Goal: Register for event/course

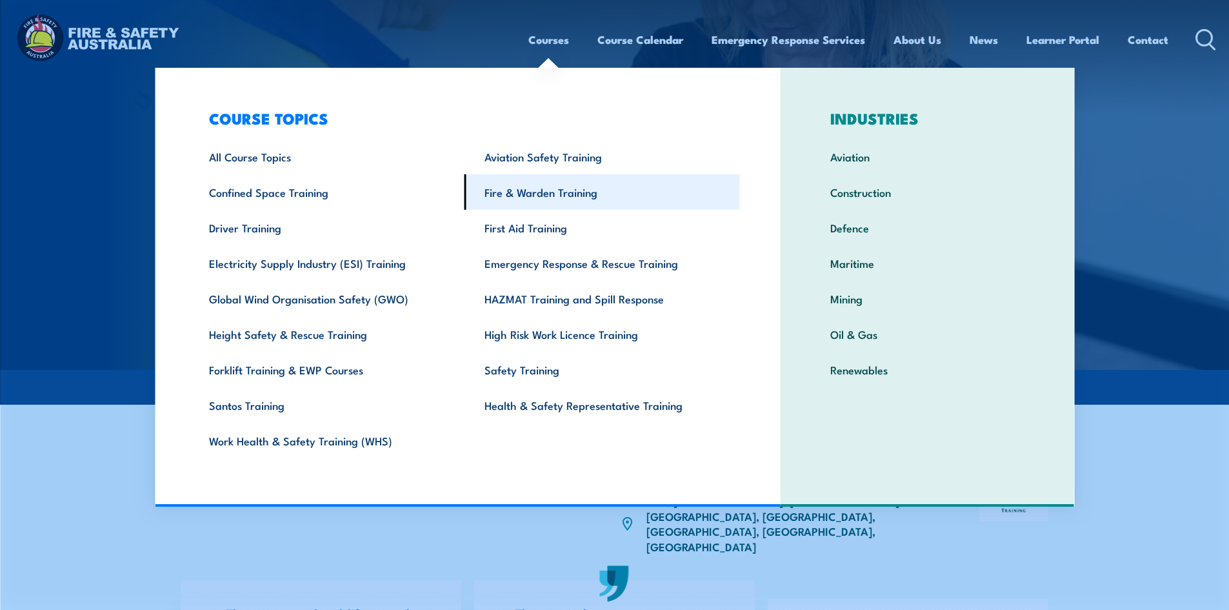
click at [527, 196] on link "Fire & Warden Training" at bounding box center [603, 191] width 276 height 35
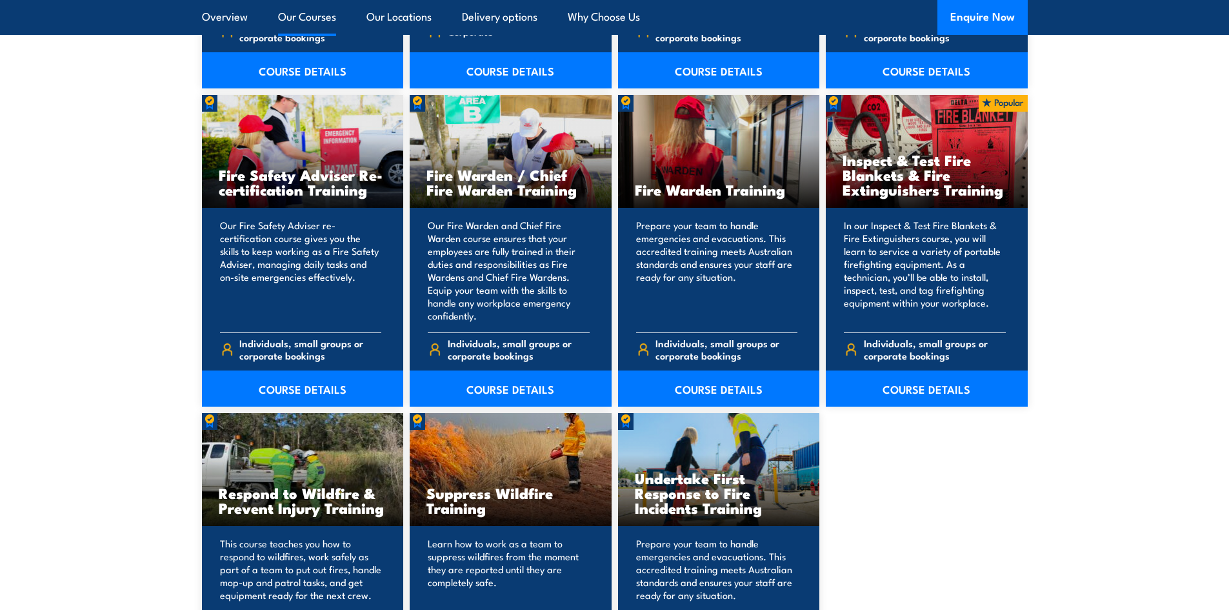
scroll to position [1678, 0]
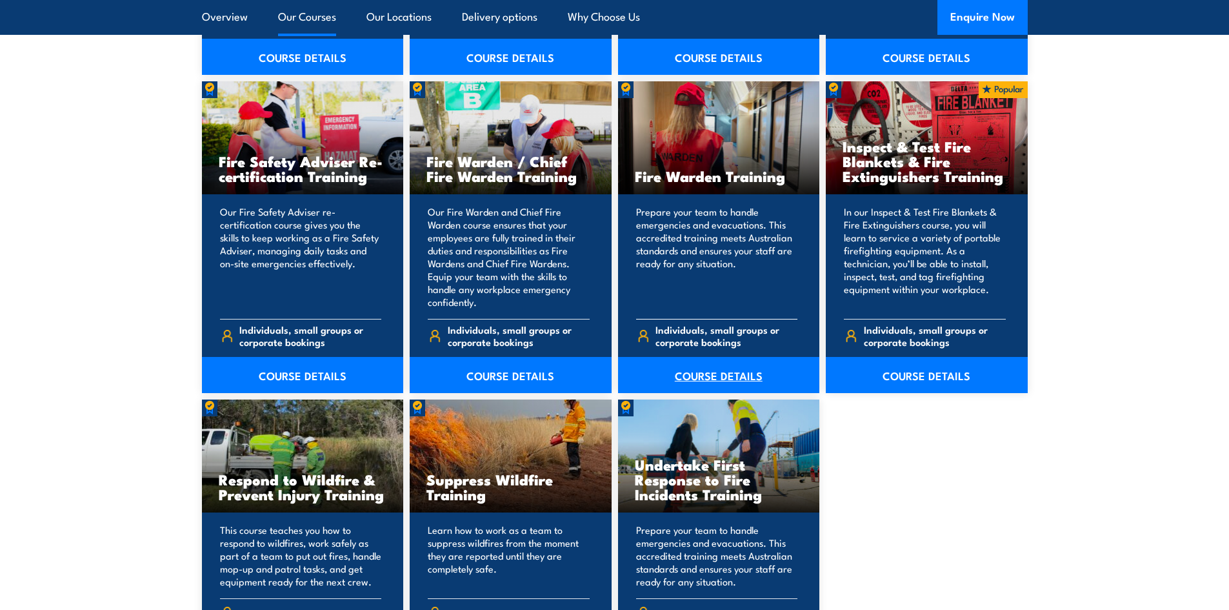
click at [700, 376] on link "COURSE DETAILS" at bounding box center [719, 375] width 202 height 36
drag, startPoint x: 717, startPoint y: 374, endPoint x: 710, endPoint y: 371, distance: 7.8
click at [717, 374] on link "COURSE DETAILS" at bounding box center [719, 375] width 202 height 36
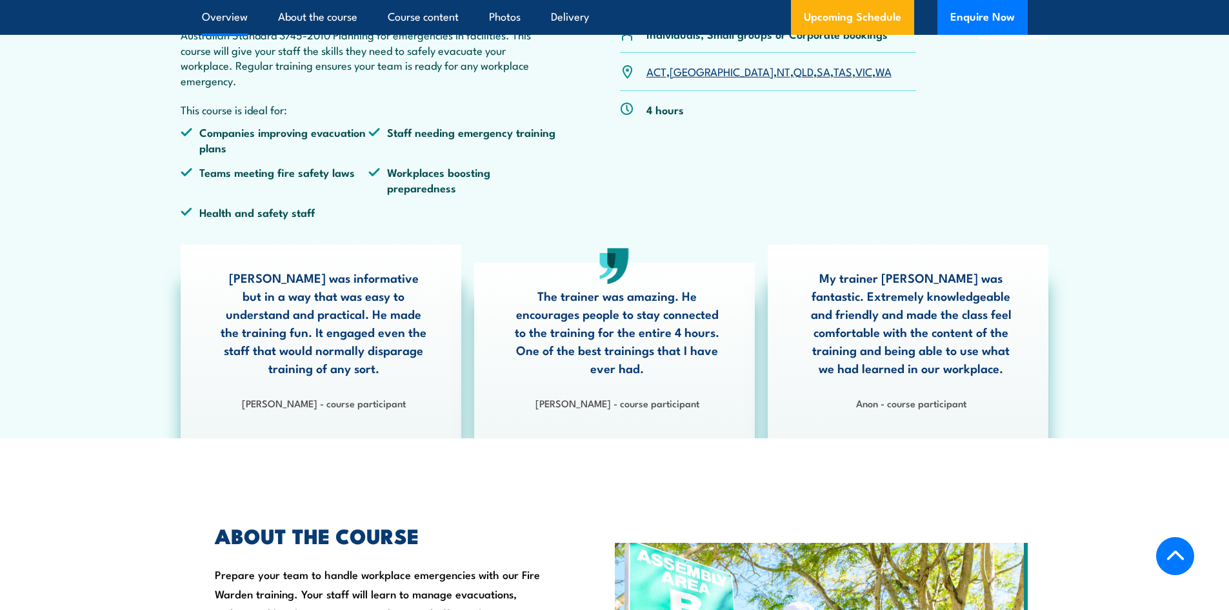
scroll to position [323, 0]
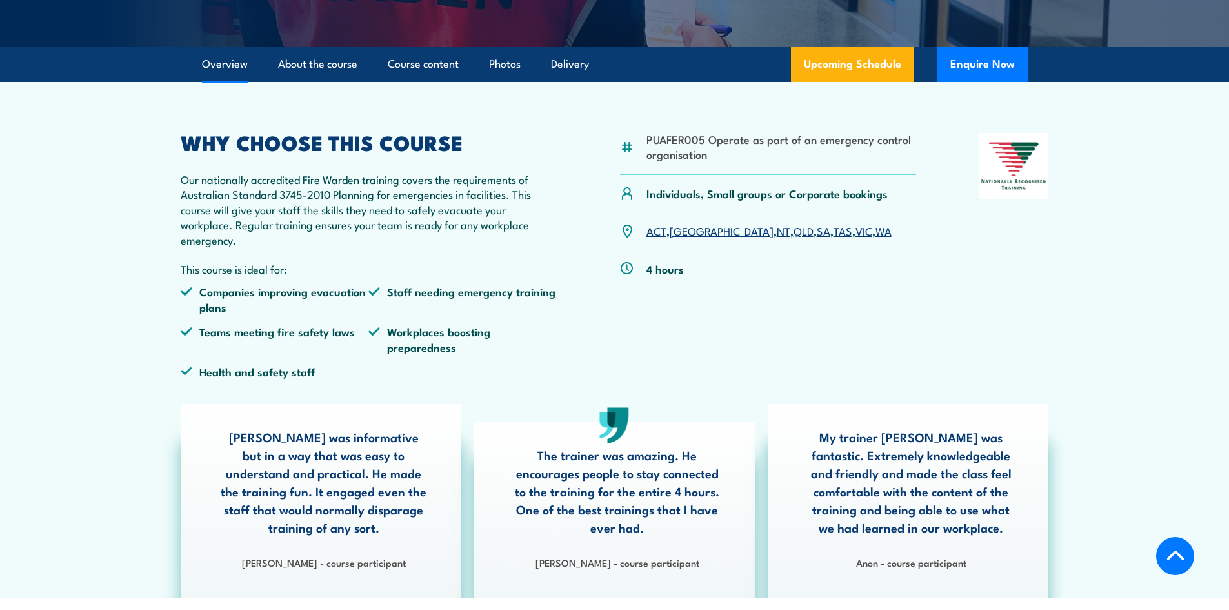
click at [856, 231] on link "VIC" at bounding box center [864, 230] width 17 height 15
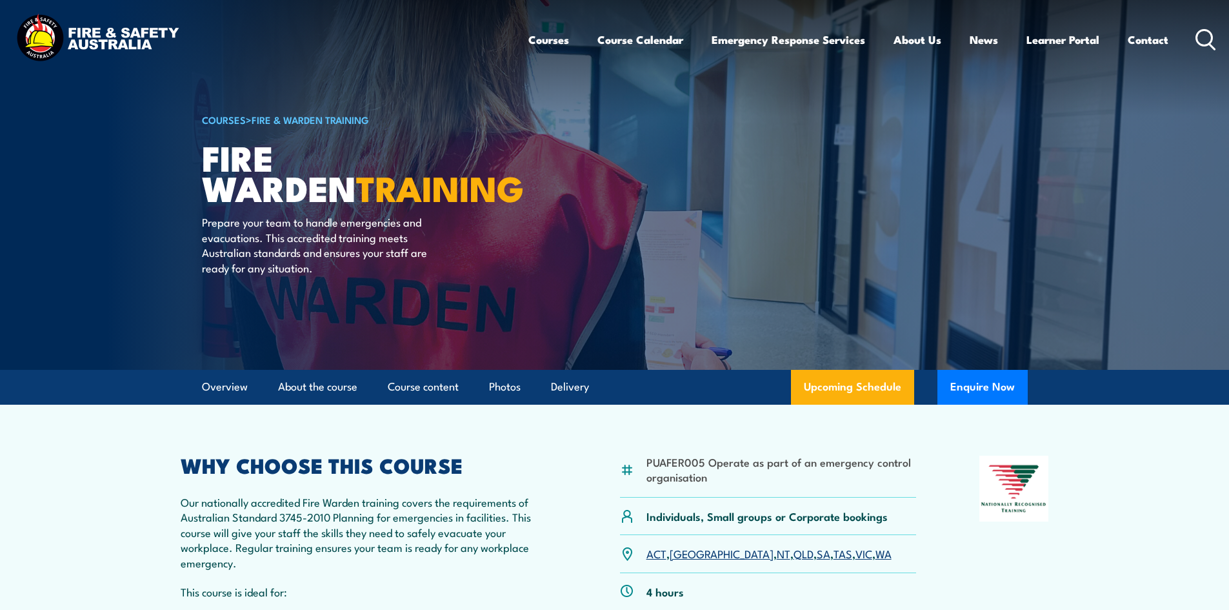
click at [856, 555] on link "VIC" at bounding box center [864, 552] width 17 height 15
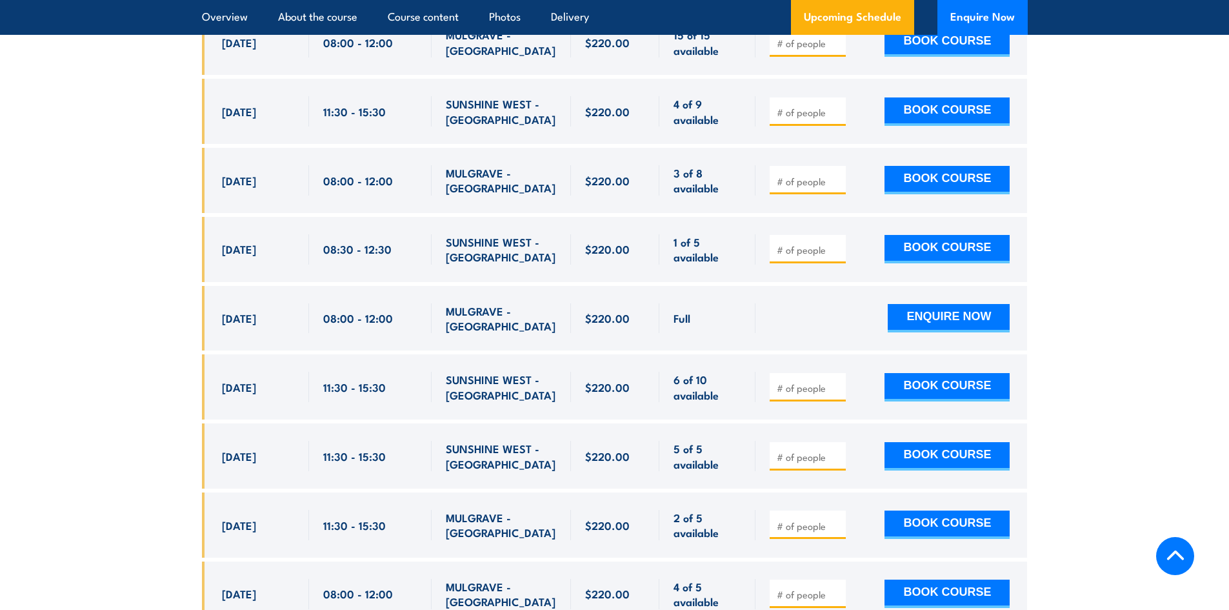
scroll to position [2916, 0]
